Goal: Find specific page/section: Find specific page/section

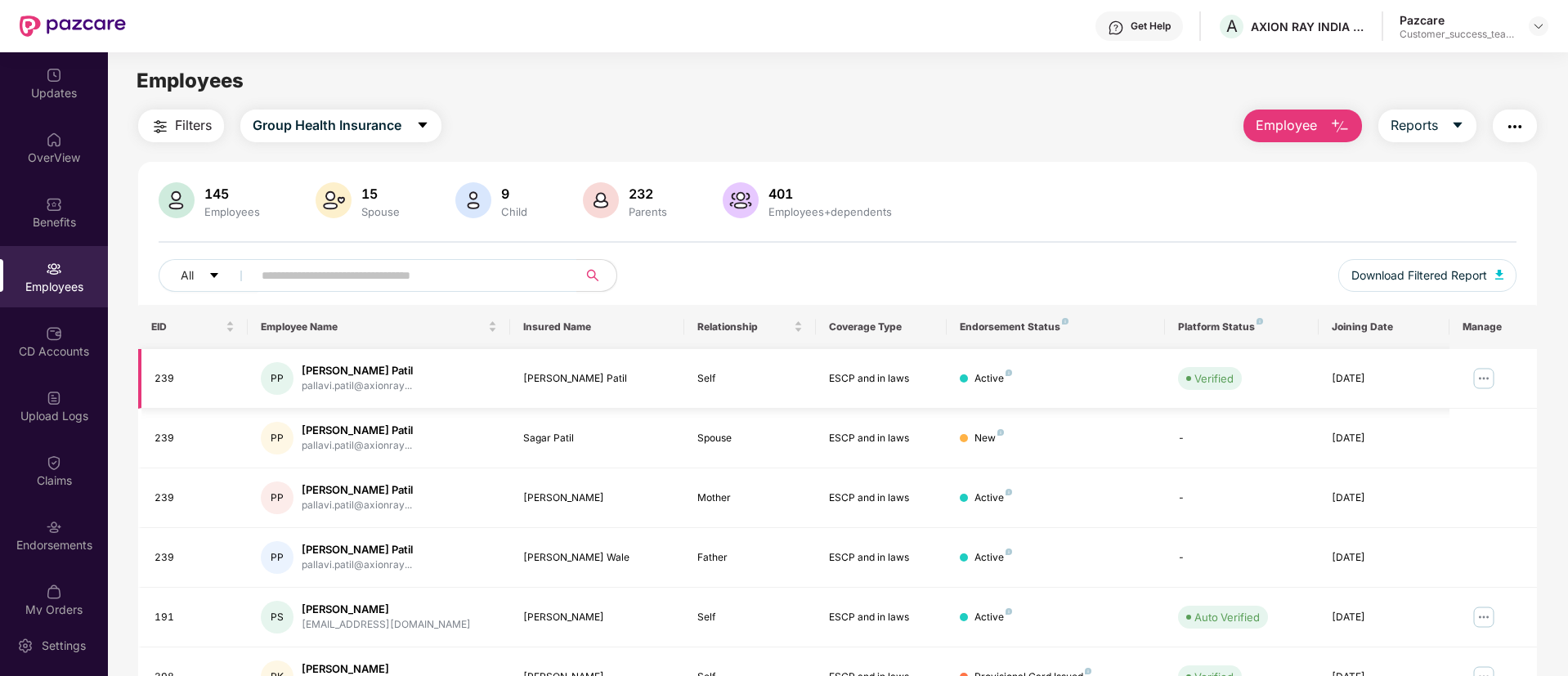
click at [1472, 375] on img at bounding box center [1483, 378] width 26 height 26
click at [1008, 200] on div "145 Employees 15 Spouse 9 Child 232 Parents 401 Employees+dependents" at bounding box center [837, 202] width 1358 height 39
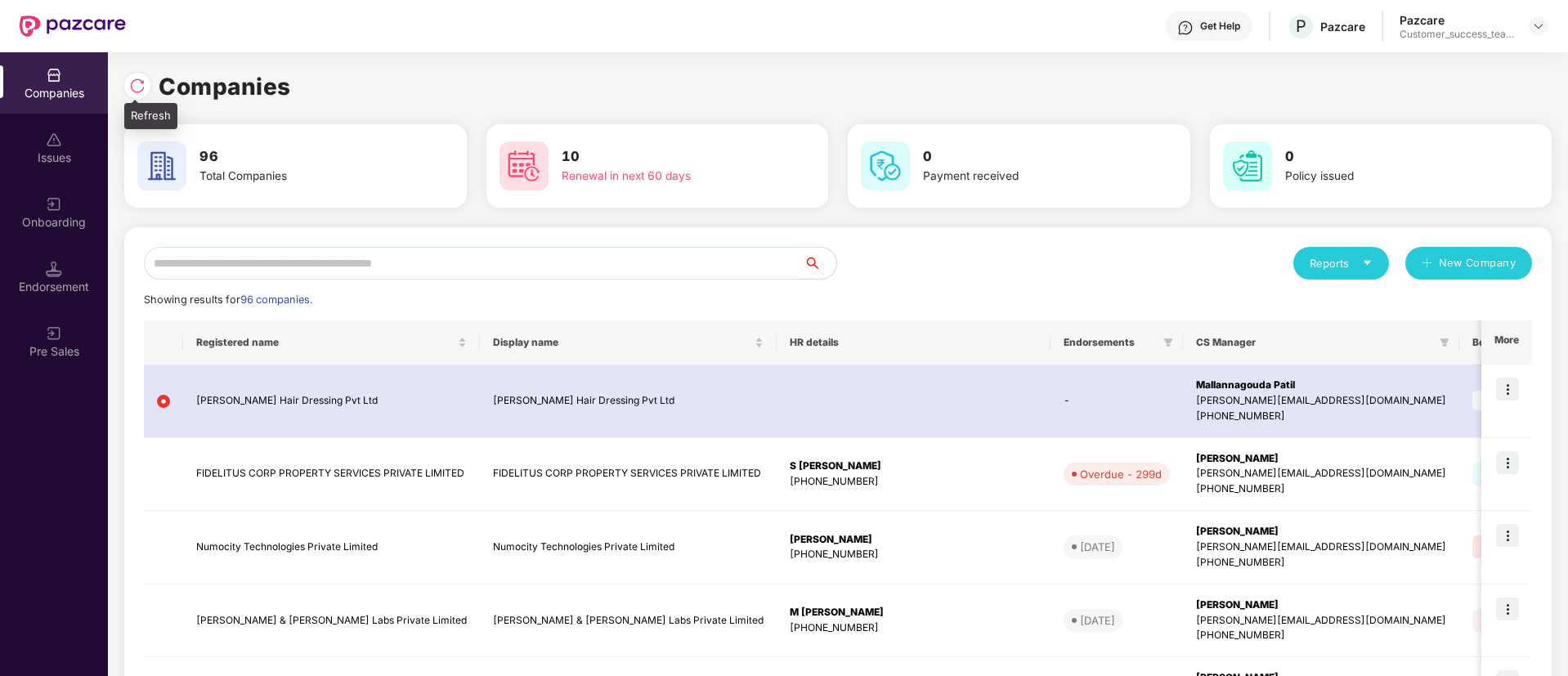
click at [144, 82] on img at bounding box center [137, 86] width 16 height 16
click at [1440, 339] on icon "filter" at bounding box center [1445, 342] width 9 height 8
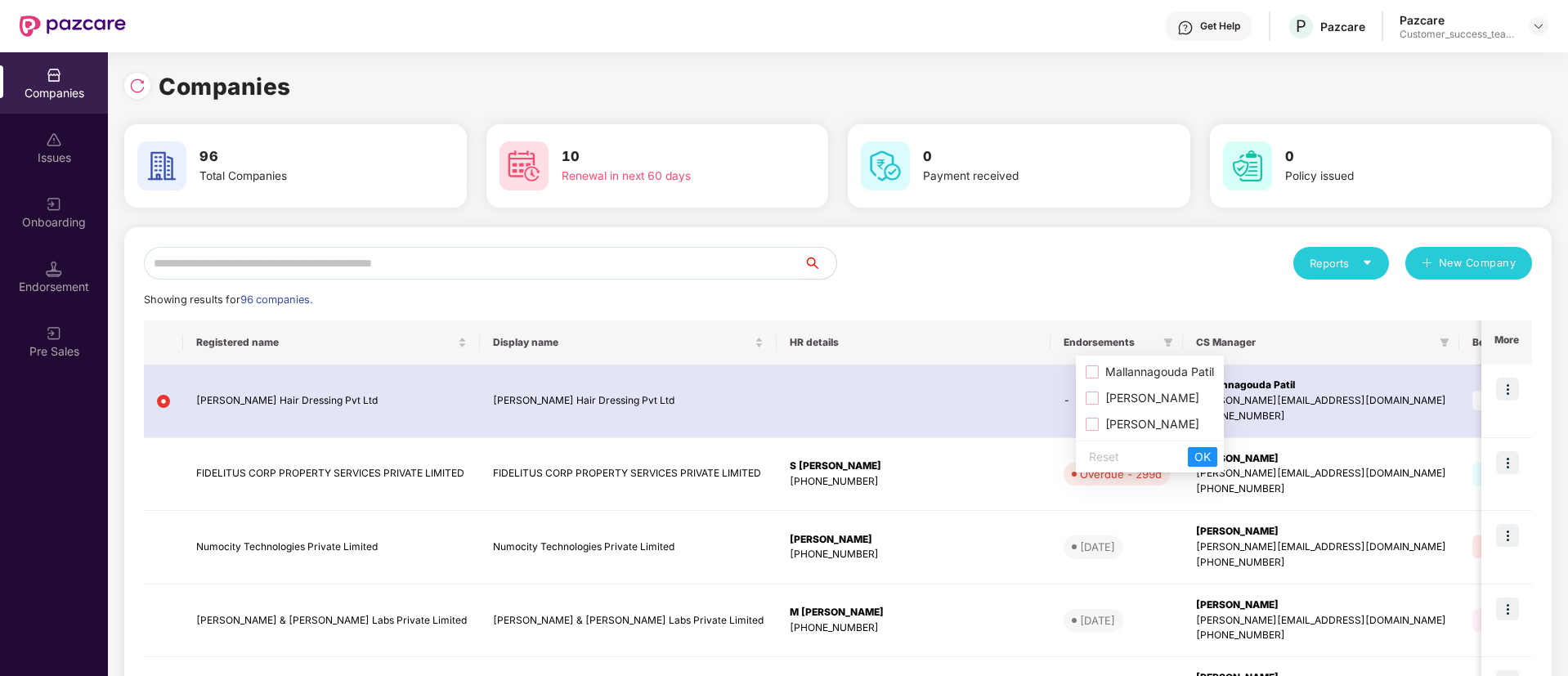
click at [1145, 374] on span "Mallannagouda Patil" at bounding box center [1156, 372] width 115 height 14
click at [1206, 452] on span "OK" at bounding box center [1203, 457] width 16 height 18
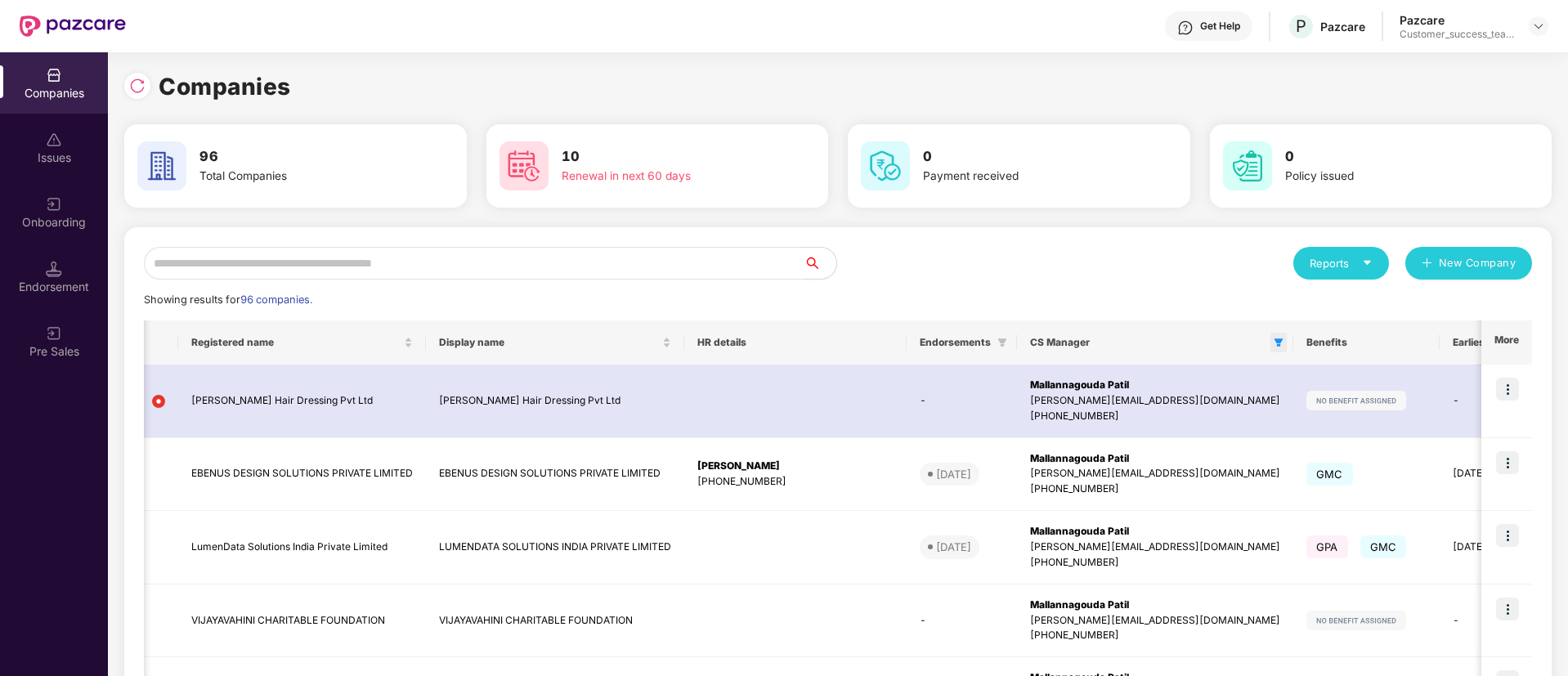
click at [1274, 340] on icon "filter" at bounding box center [1279, 342] width 9 height 8
click at [937, 445] on div "Reset OK" at bounding box center [985, 457] width 148 height 32
click at [937, 449] on span "Reset" at bounding box center [940, 457] width 30 height 18
click at [1029, 447] on button "OK" at bounding box center [1038, 457] width 29 height 20
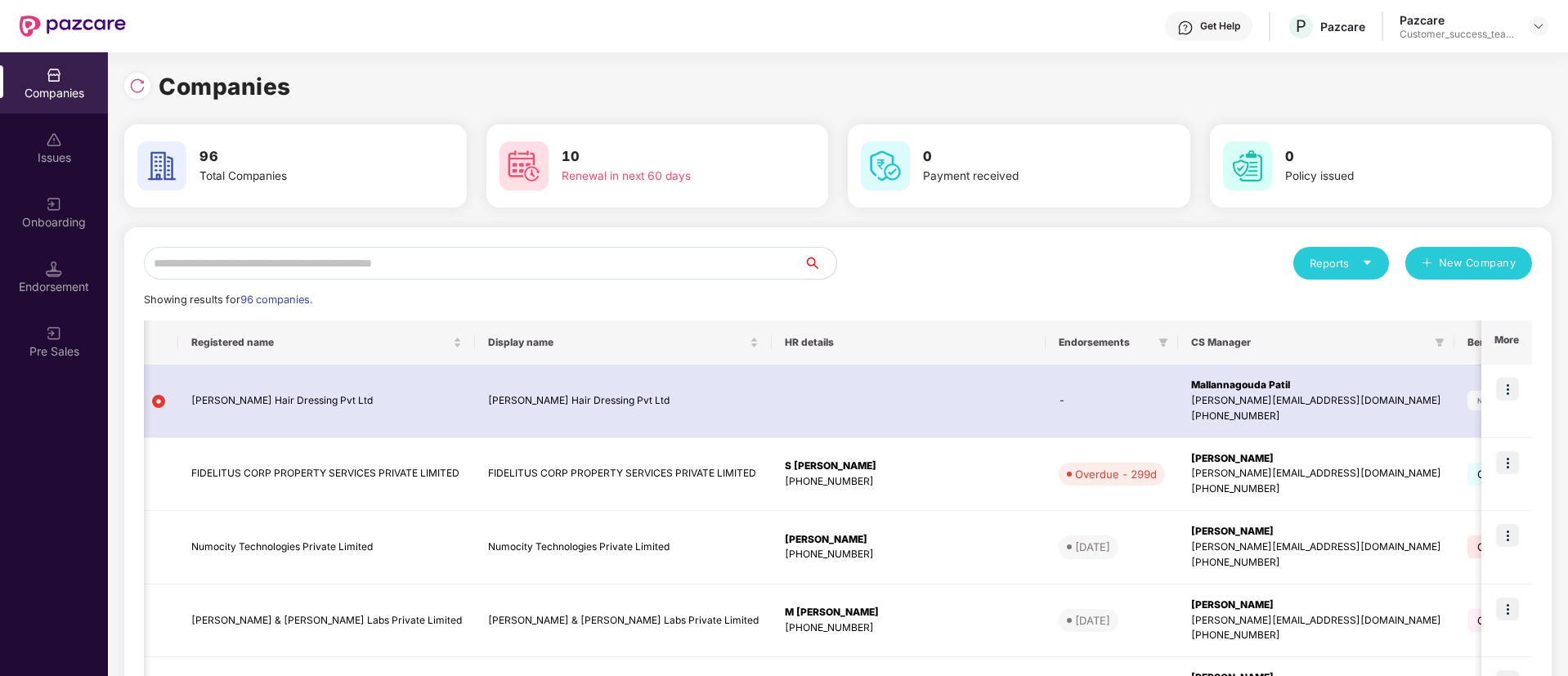
click at [360, 265] on input "text" at bounding box center [474, 263] width 660 height 33
click at [1159, 342] on icon "filter" at bounding box center [1164, 342] width 9 height 8
click at [1431, 340] on span at bounding box center [1439, 342] width 16 height 20
click at [1158, 376] on span "Mallannagouda Patil" at bounding box center [1151, 372] width 115 height 14
click at [1196, 466] on button "OK" at bounding box center [1197, 457] width 29 height 20
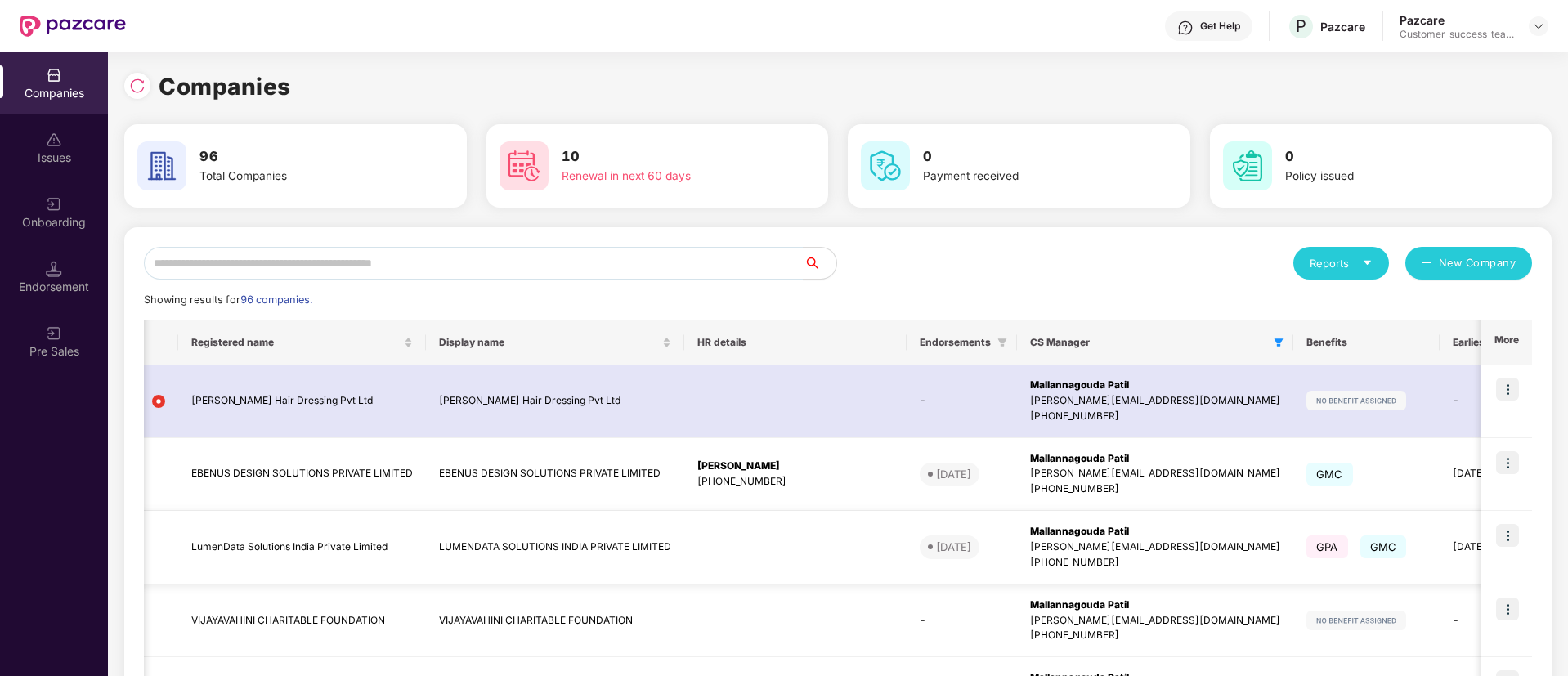
scroll to position [146, 0]
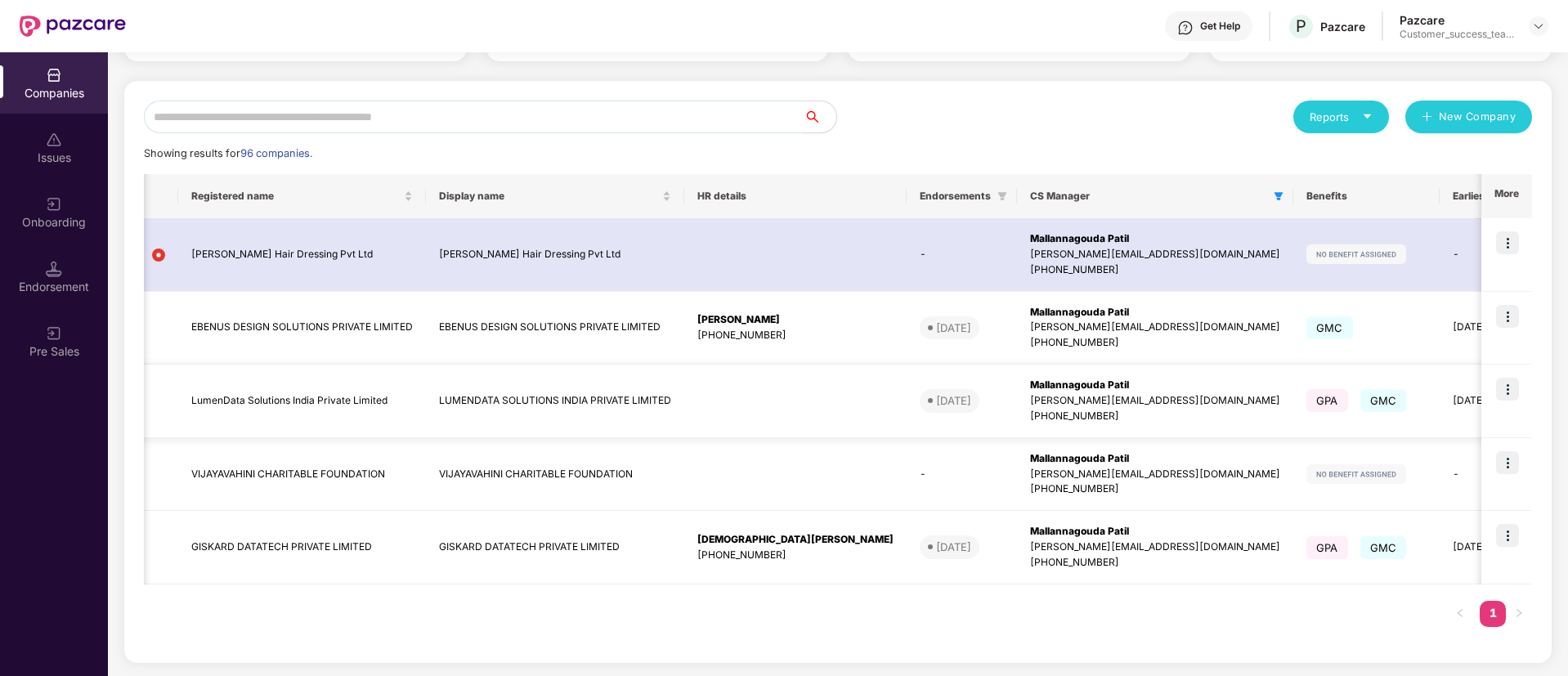
click at [1505, 389] on img at bounding box center [1508, 389] width 23 height 23
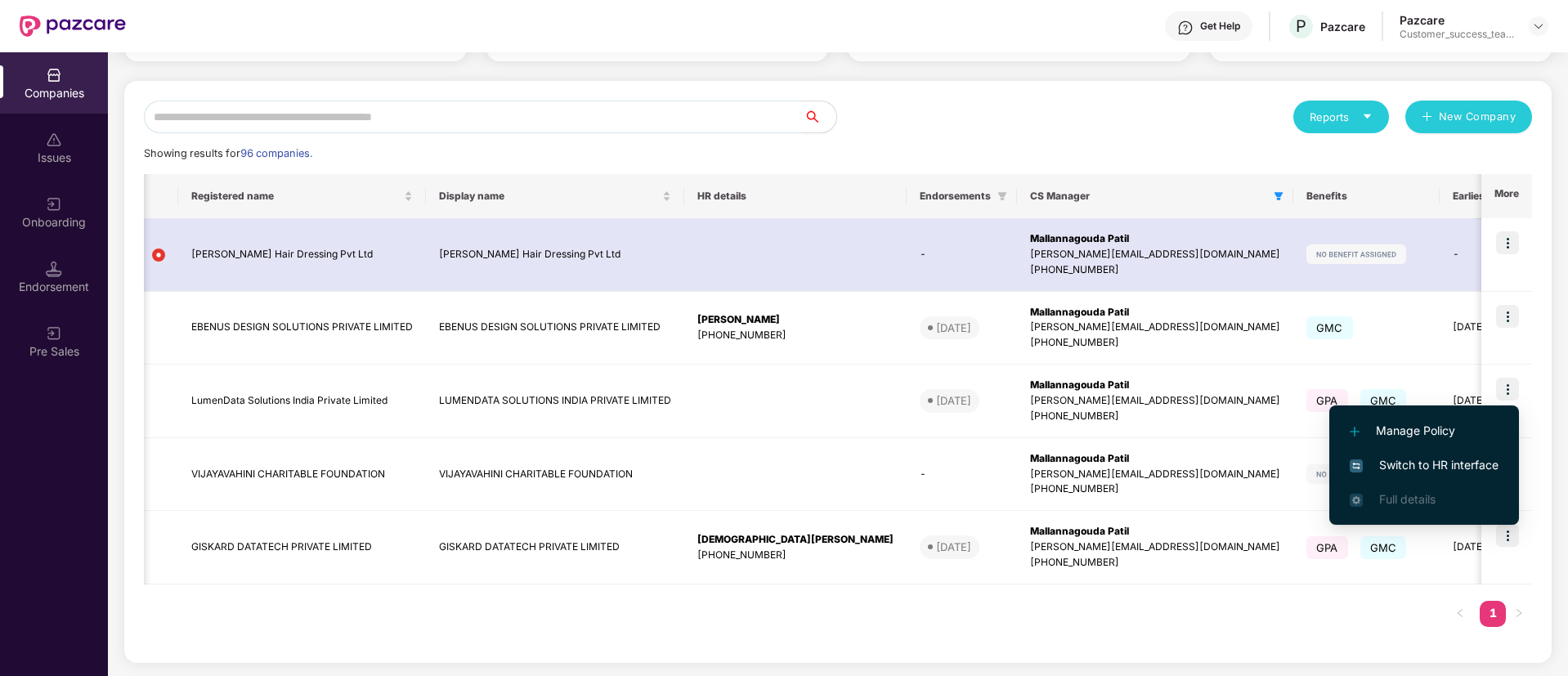
click at [1395, 469] on span "Switch to HR interface" at bounding box center [1424, 465] width 149 height 18
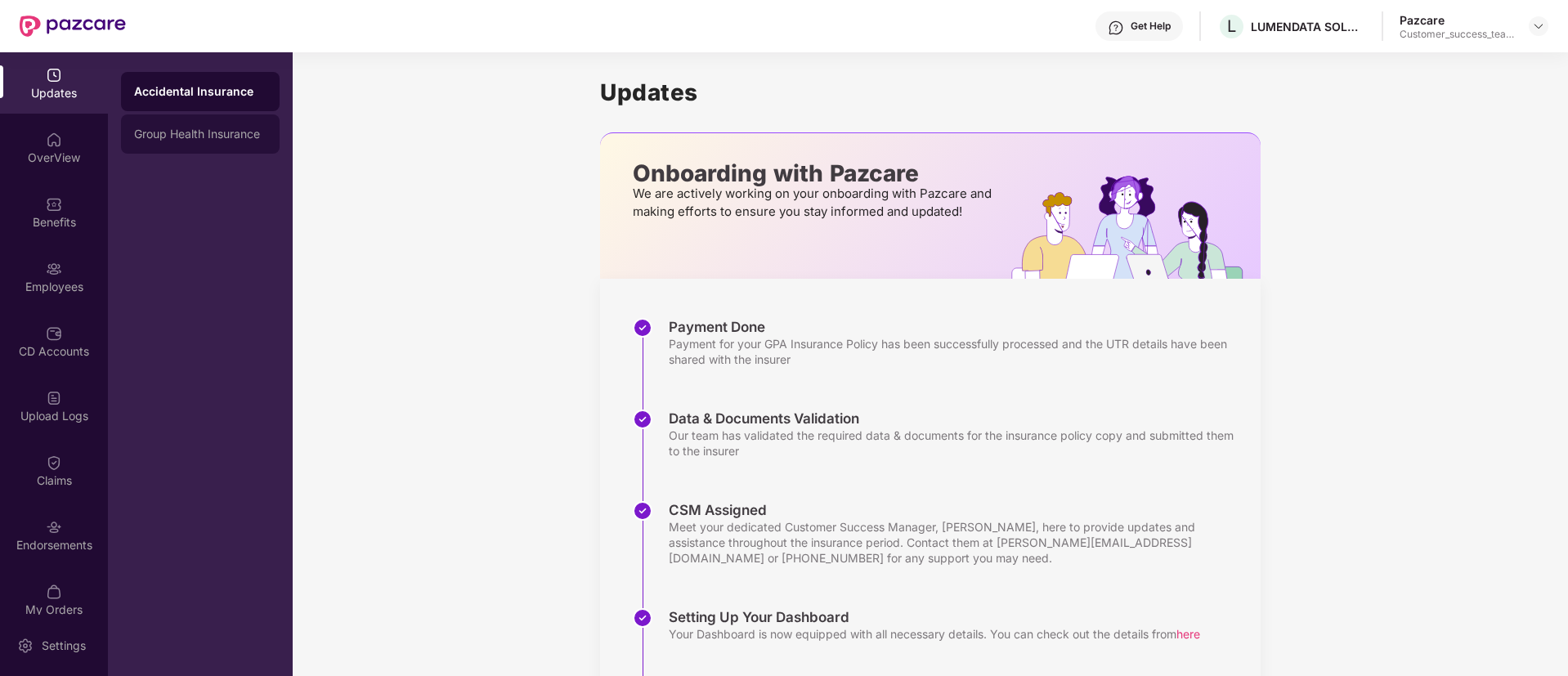
click at [142, 143] on div "Group Health Insurance" at bounding box center [200, 134] width 159 height 39
click at [78, 204] on div "Benefits" at bounding box center [54, 212] width 108 height 61
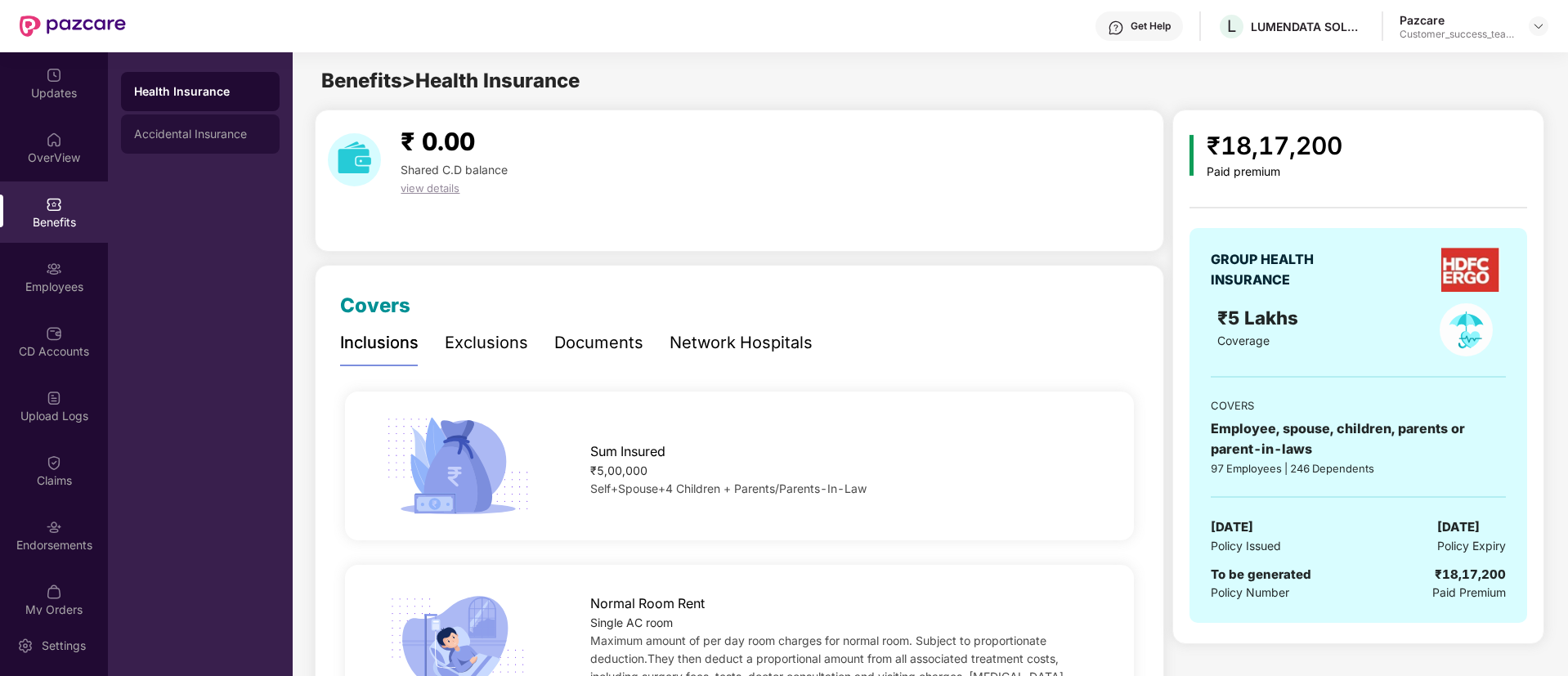
click at [190, 145] on div "Accidental Insurance" at bounding box center [200, 134] width 159 height 39
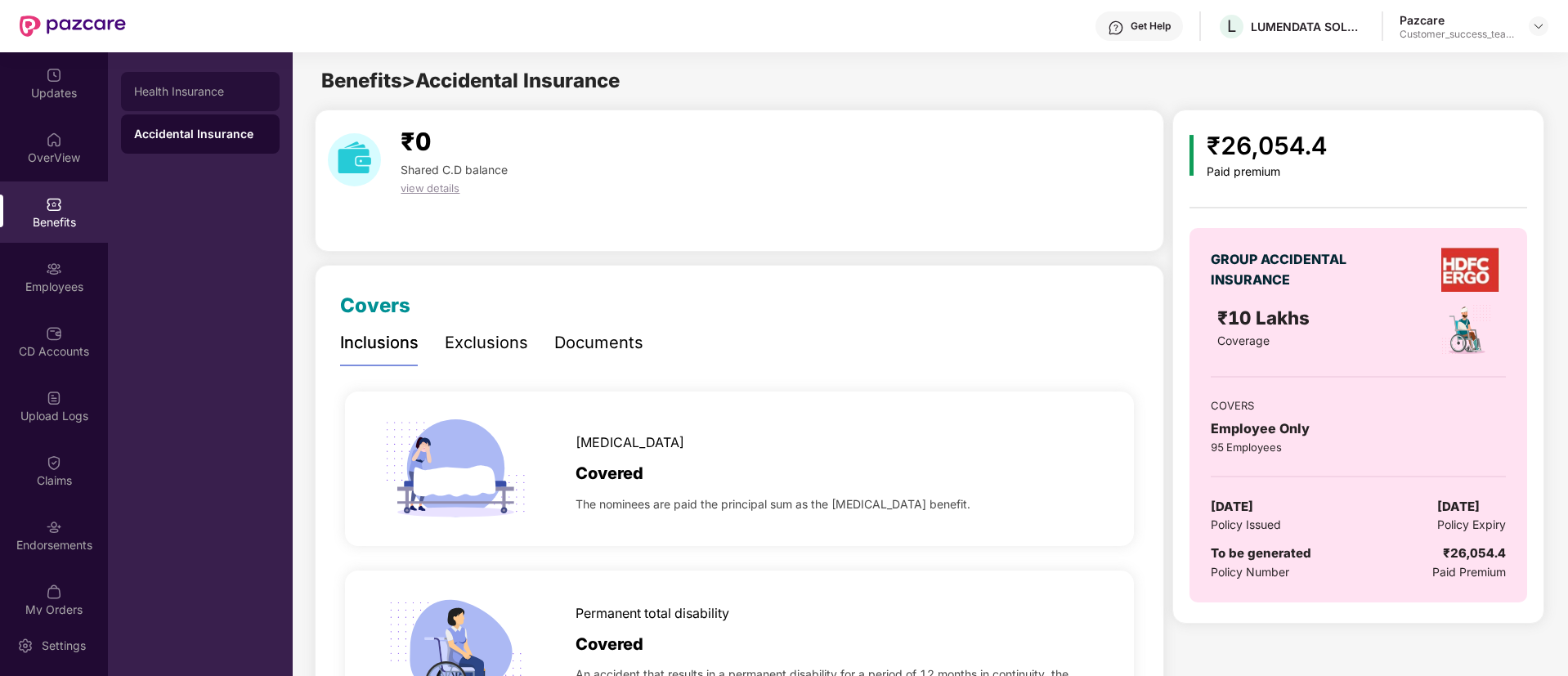
click at [180, 92] on div "Health Insurance" at bounding box center [200, 91] width 132 height 13
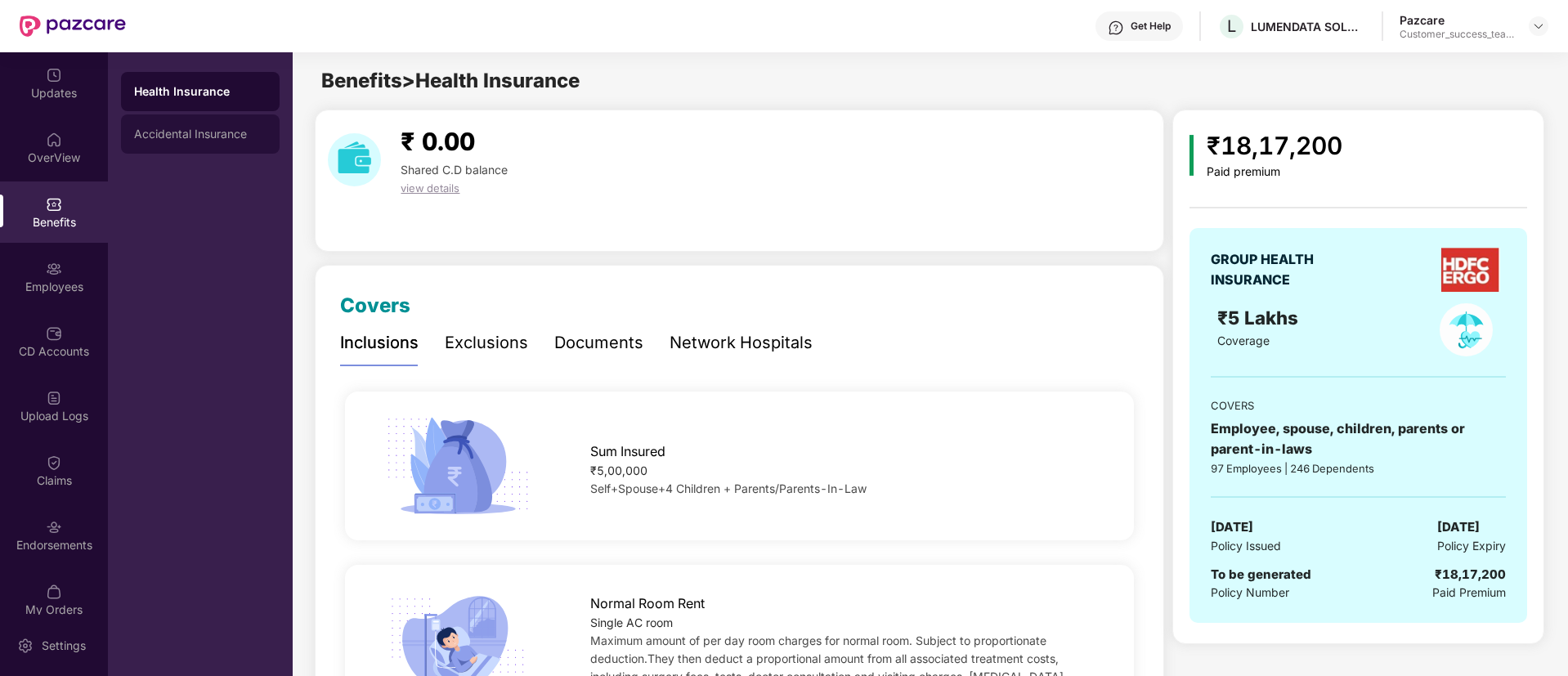
click at [206, 122] on div "Accidental Insurance" at bounding box center [200, 134] width 159 height 39
